Goal: Information Seeking & Learning: Learn about a topic

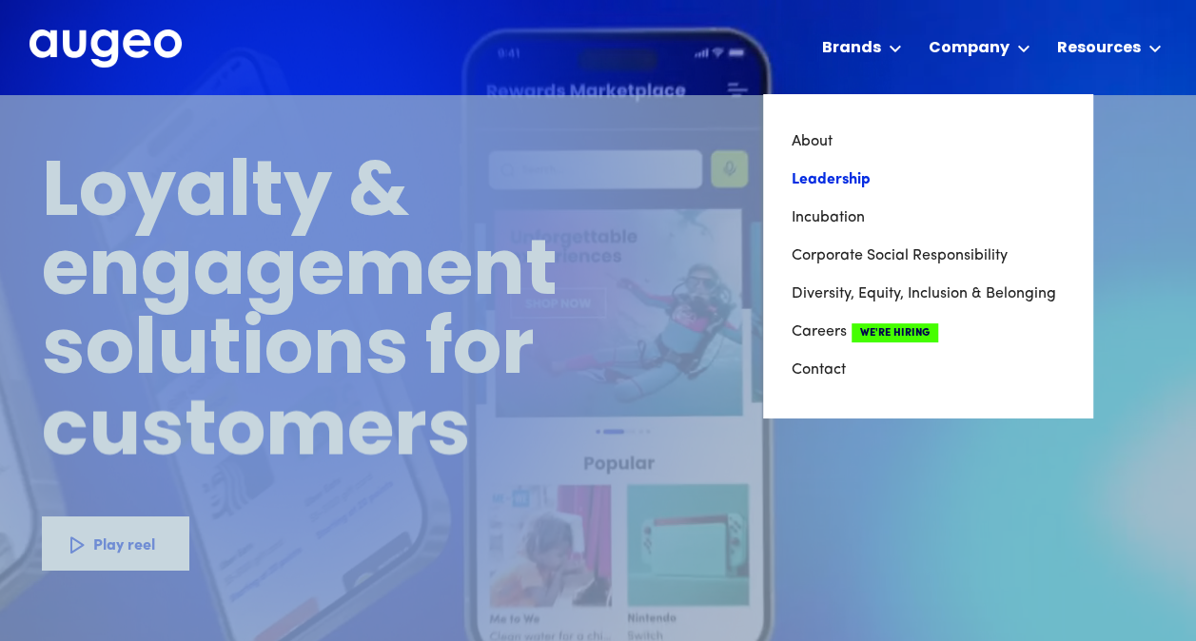
click at [814, 180] on link "Leadership" at bounding box center [928, 180] width 272 height 38
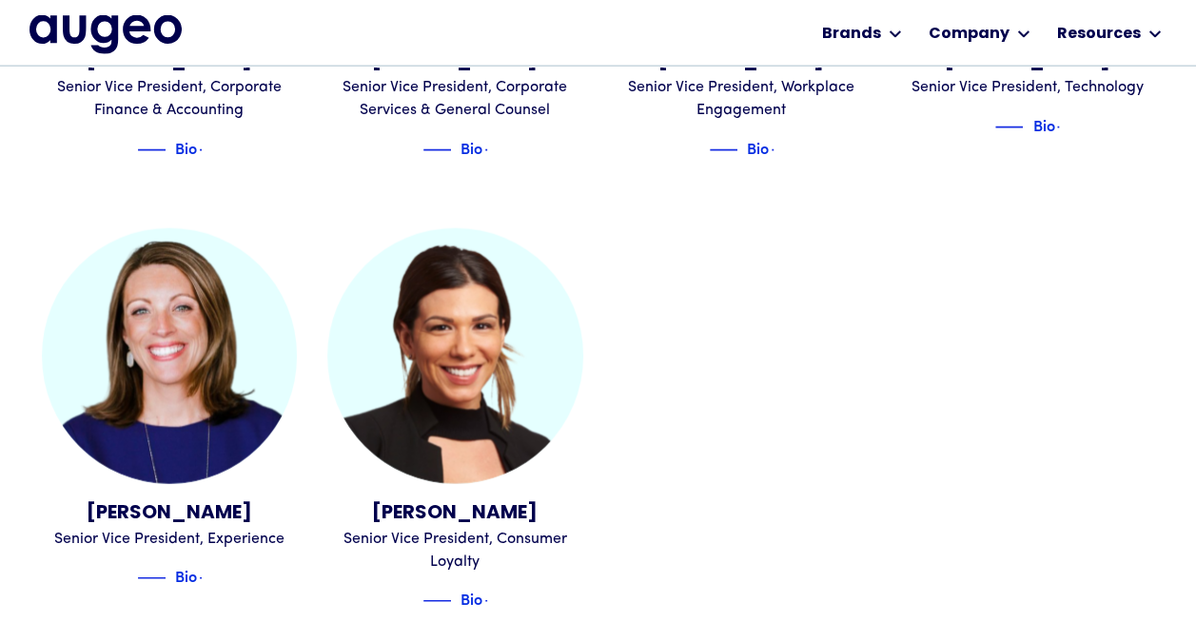
scroll to position [2206, 0]
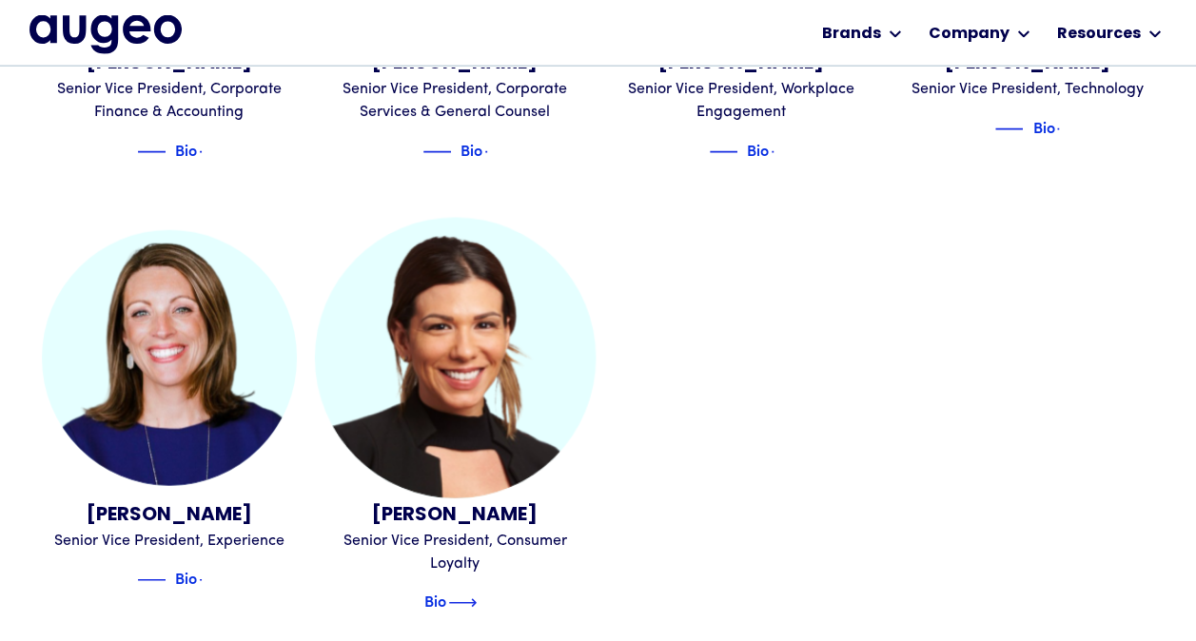
click at [457, 592] on img at bounding box center [462, 603] width 29 height 23
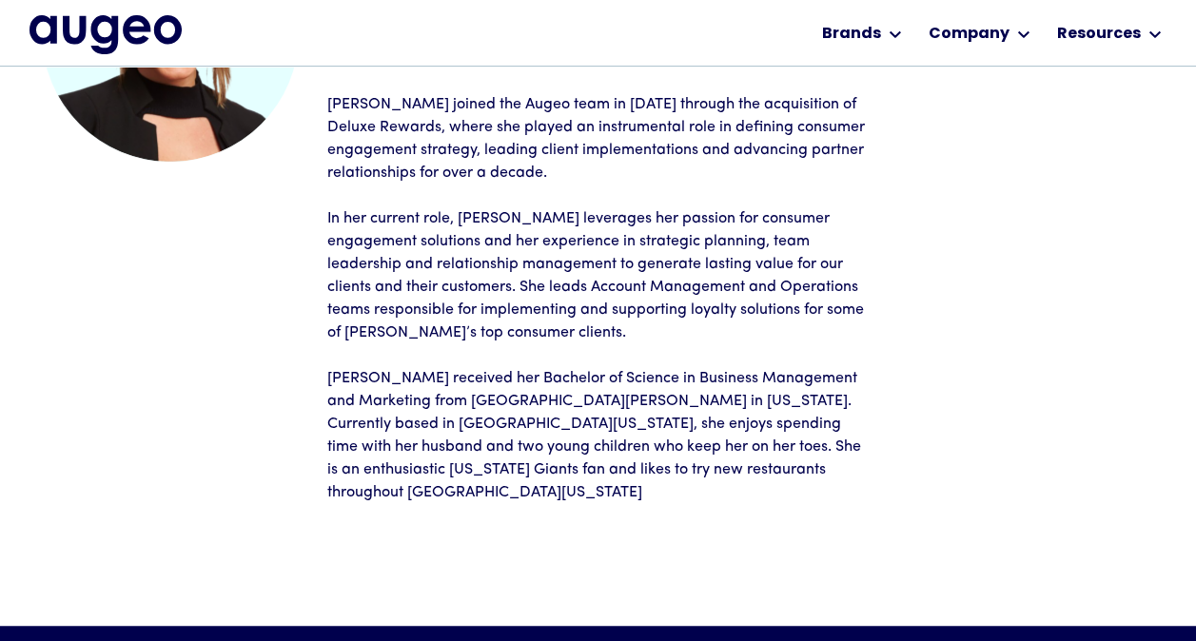
scroll to position [287, 0]
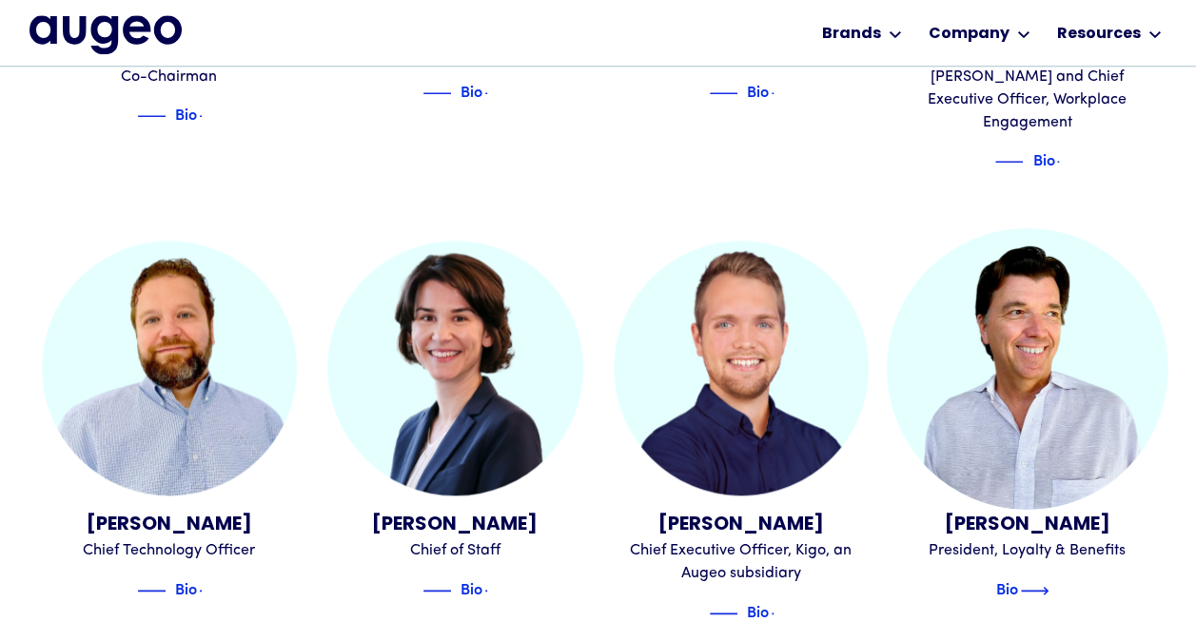
scroll to position [862, 0]
click at [1028, 580] on img at bounding box center [1034, 591] width 29 height 23
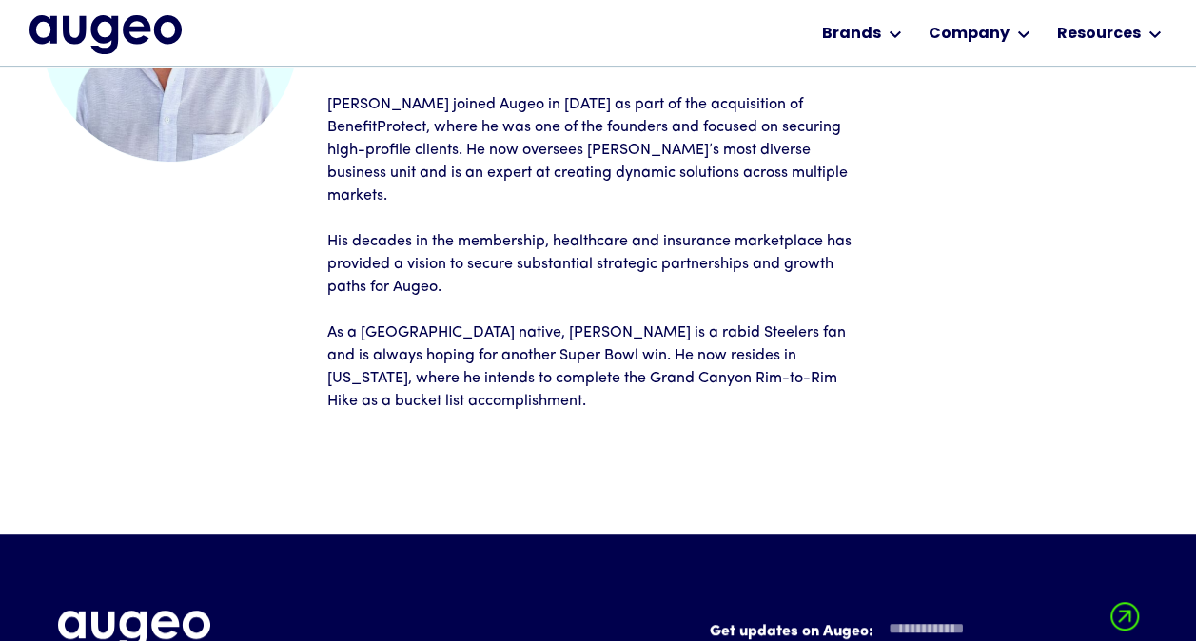
scroll to position [287, 0]
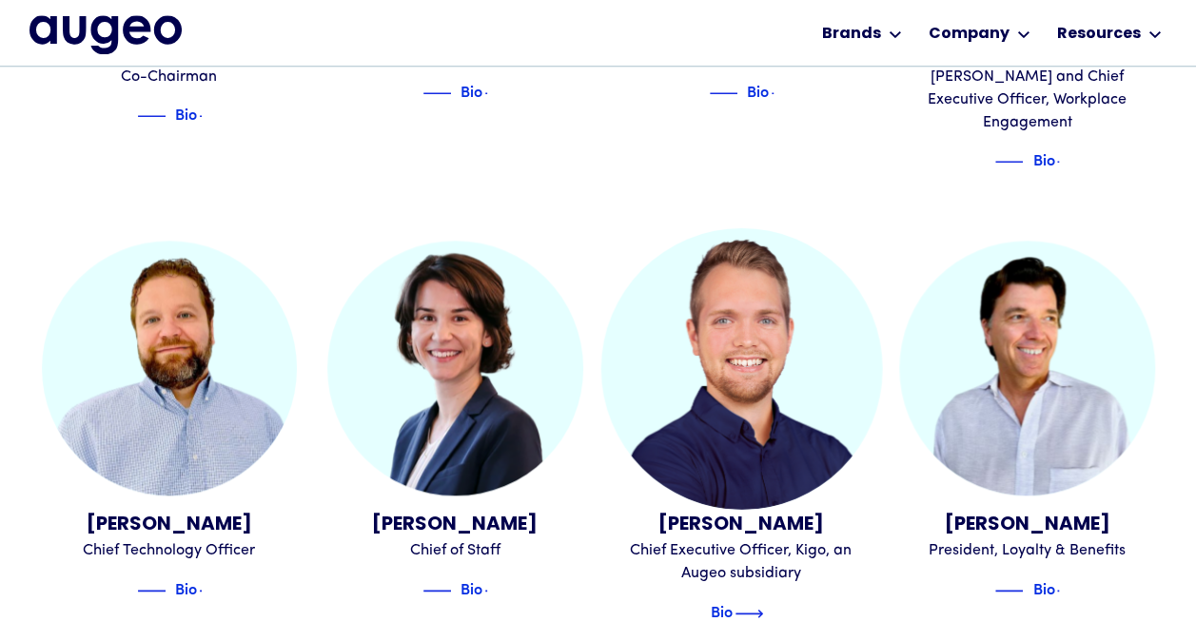
click at [721, 600] on div "Bio" at bounding box center [722, 611] width 22 height 23
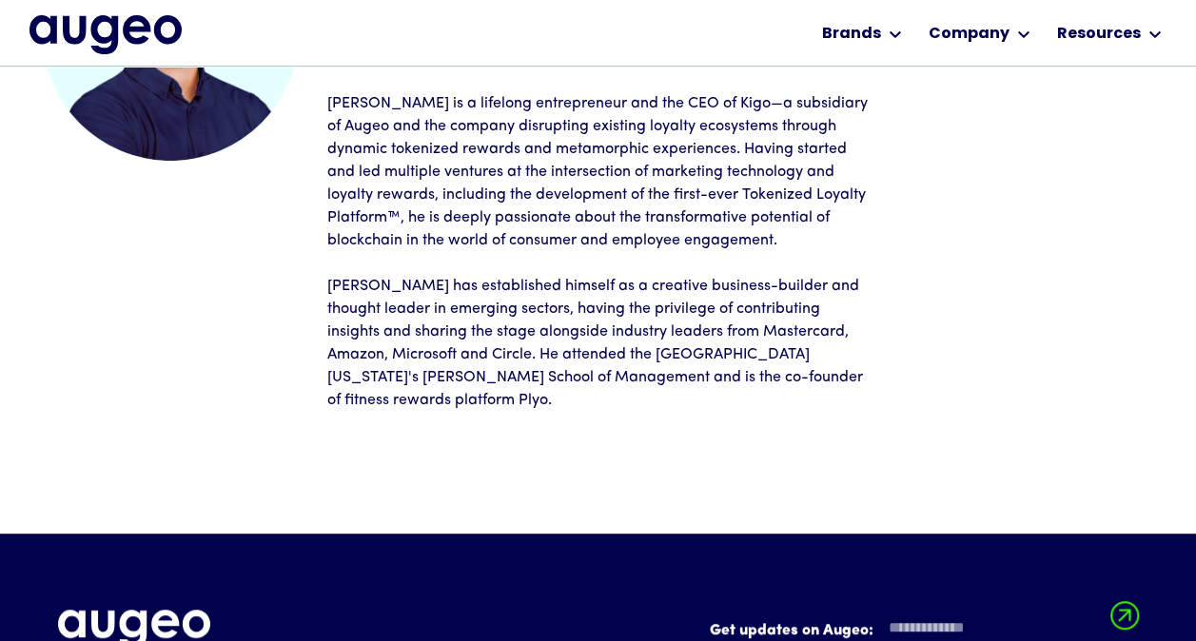
scroll to position [287, 0]
